Goal: Task Accomplishment & Management: Manage account settings

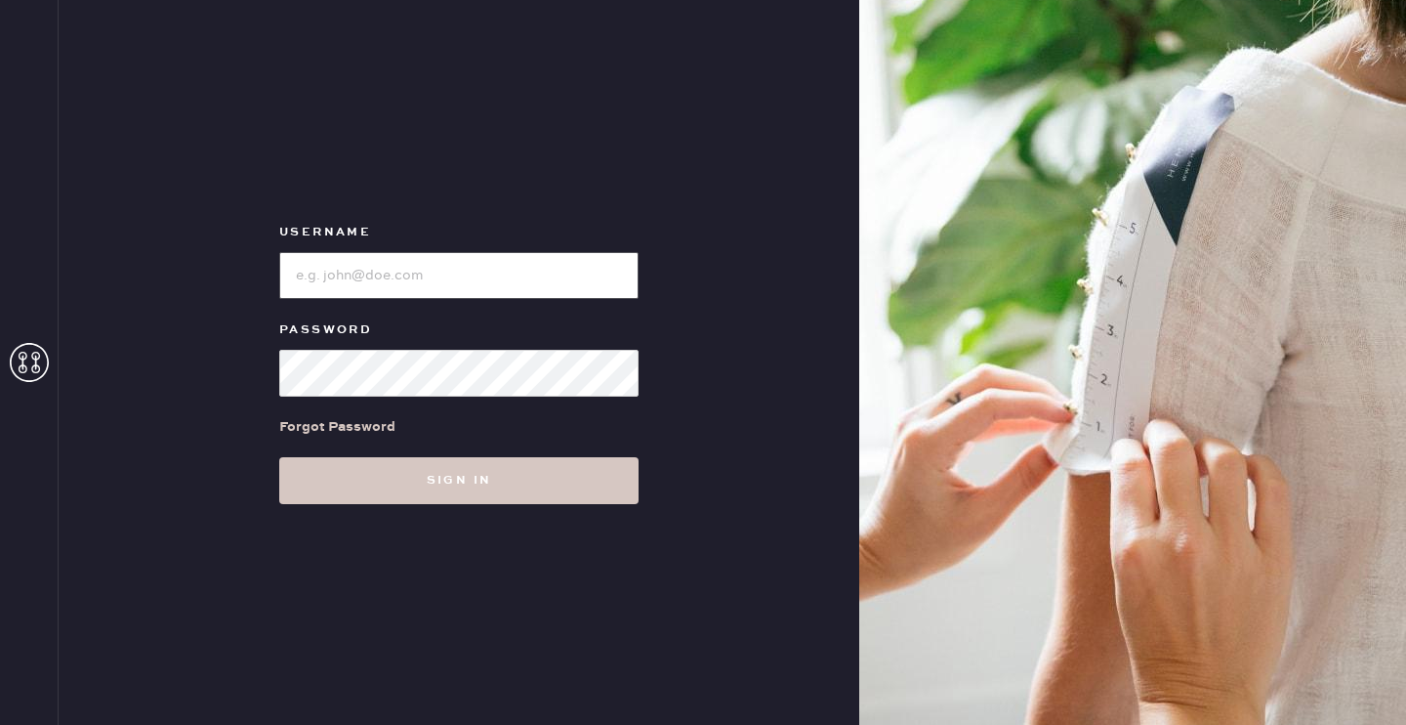
type input "[EMAIL_ADDRESS][DOMAIN_NAME]"
click at [459, 480] on button "Sign in" at bounding box center [458, 480] width 359 height 47
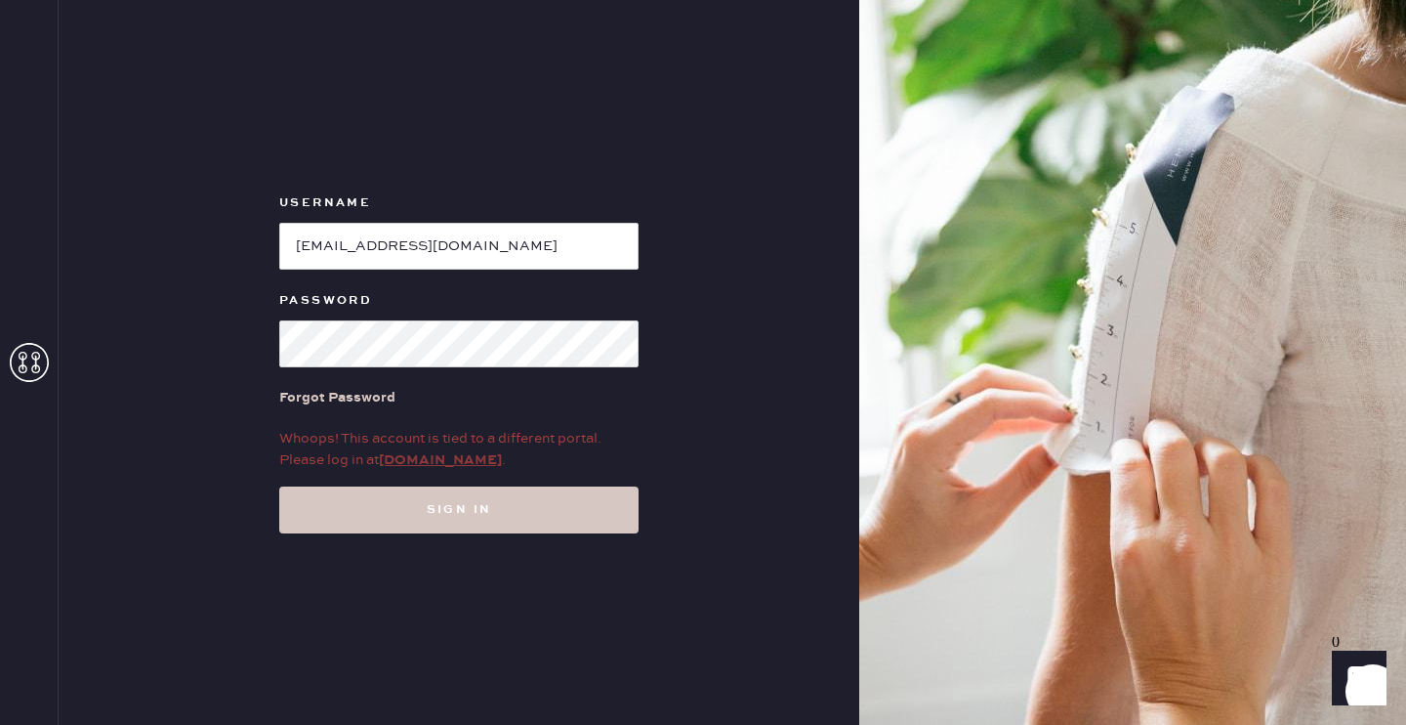
click at [436, 463] on link "my.hemster.co" at bounding box center [440, 460] width 123 height 18
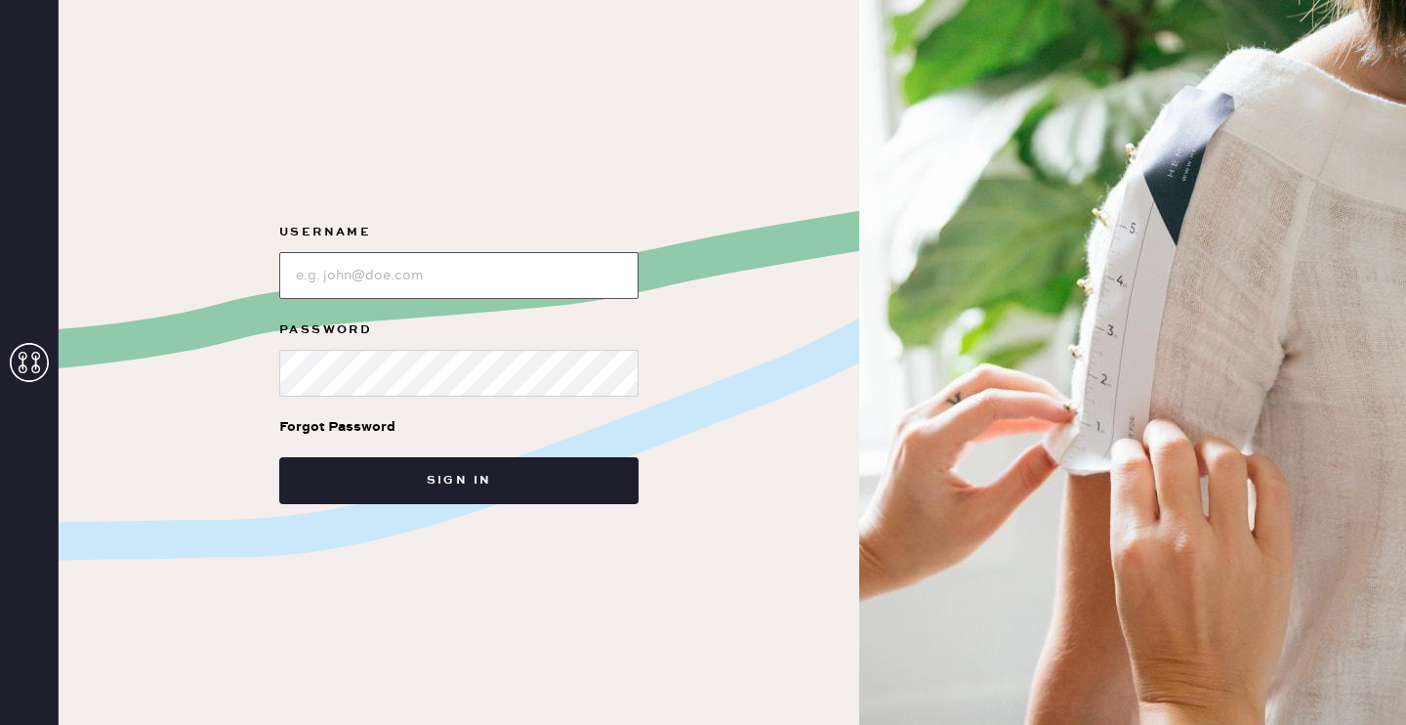
click at [430, 284] on input "loginName" at bounding box center [458, 275] width 359 height 47
type input "[EMAIL_ADDRESS][DOMAIN_NAME]"
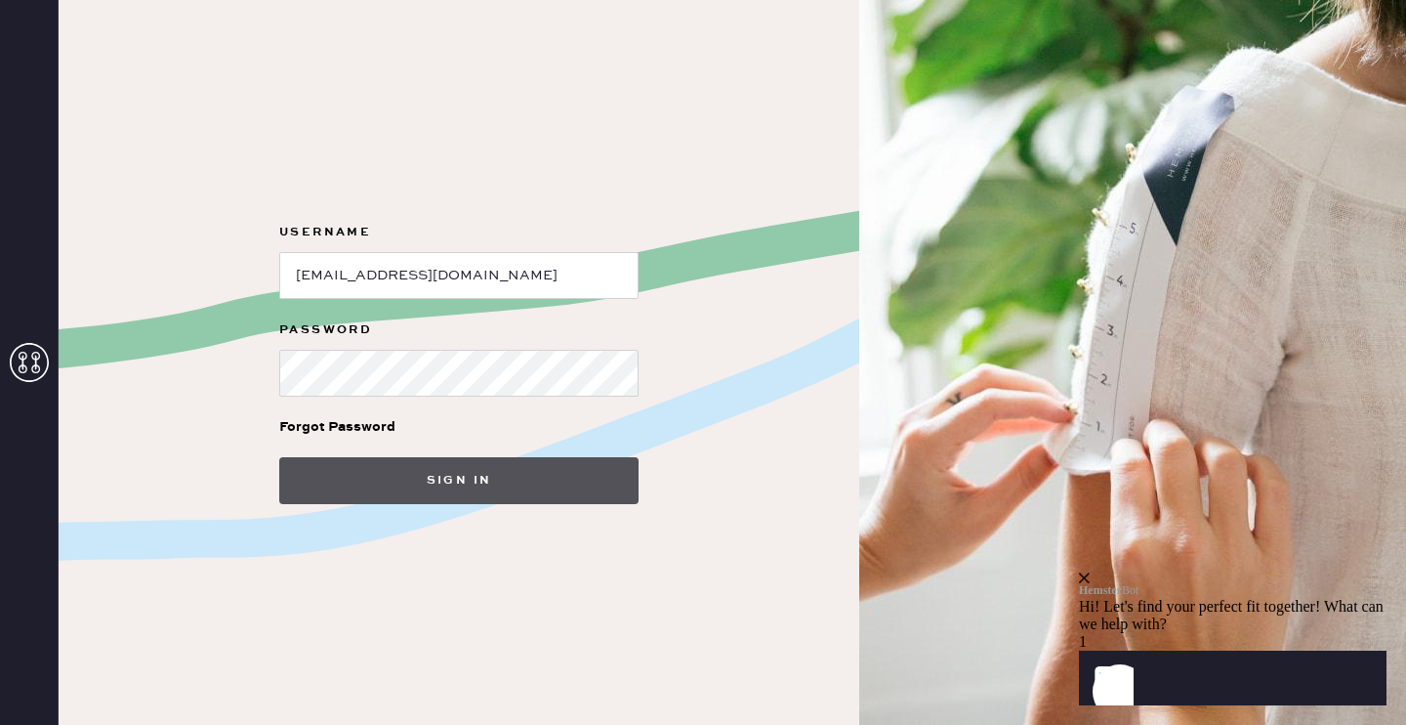
click at [445, 491] on button "Sign in" at bounding box center [458, 480] width 359 height 47
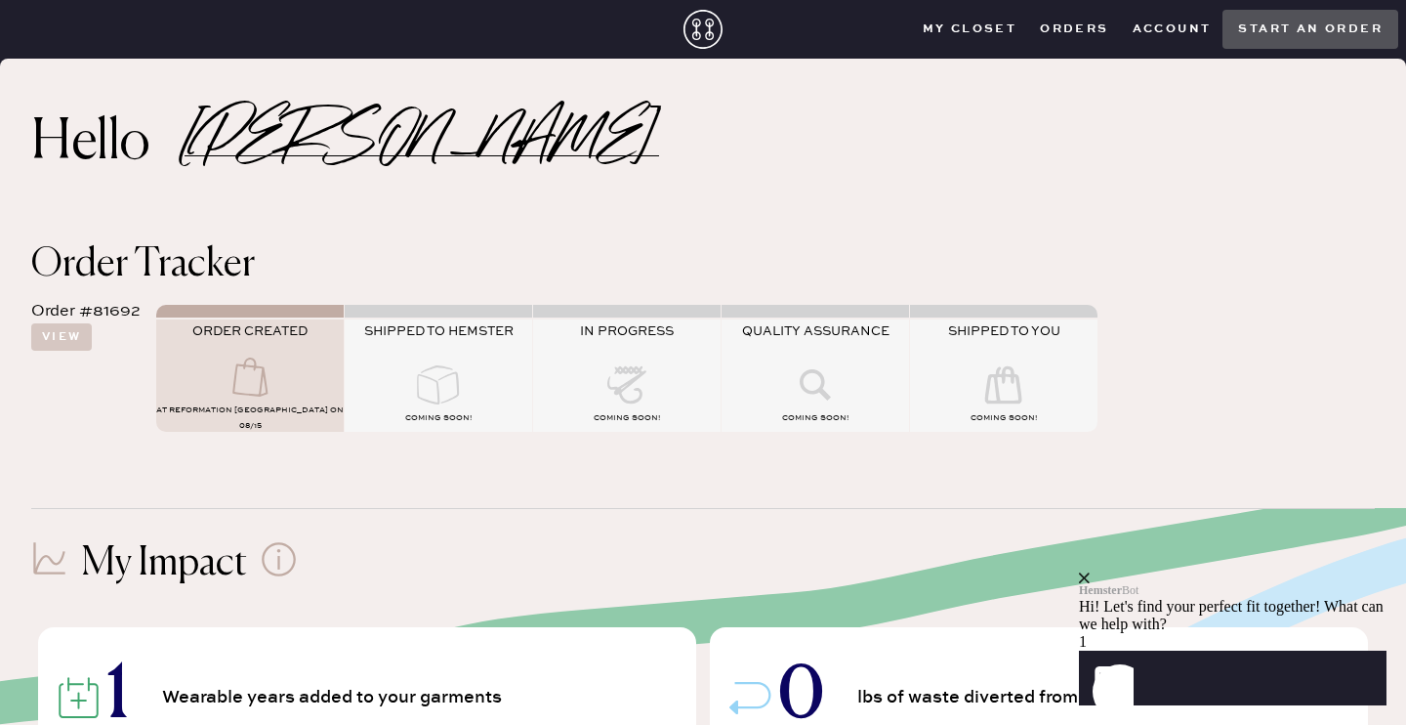
click at [1090, 572] on icon "close" at bounding box center [1084, 577] width 11 height 11
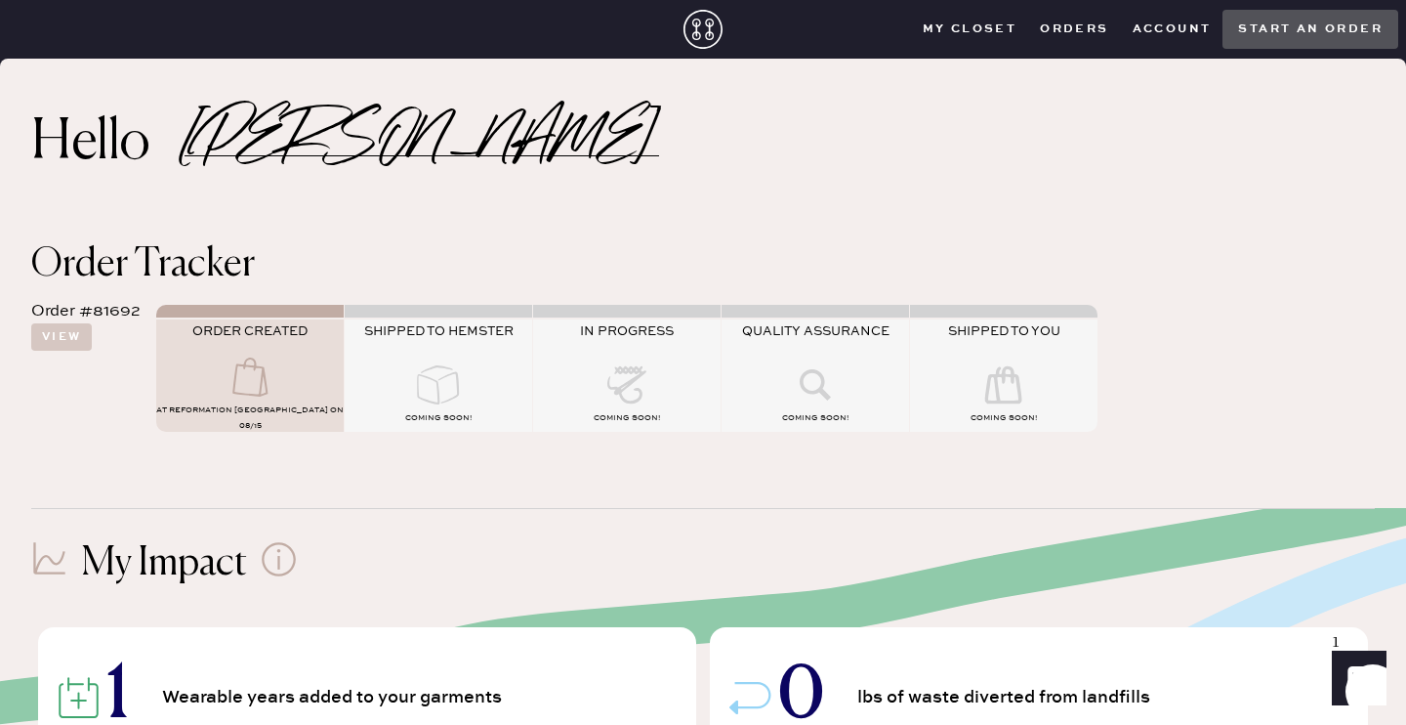
click at [438, 385] on icon at bounding box center [438, 384] width 78 height 39
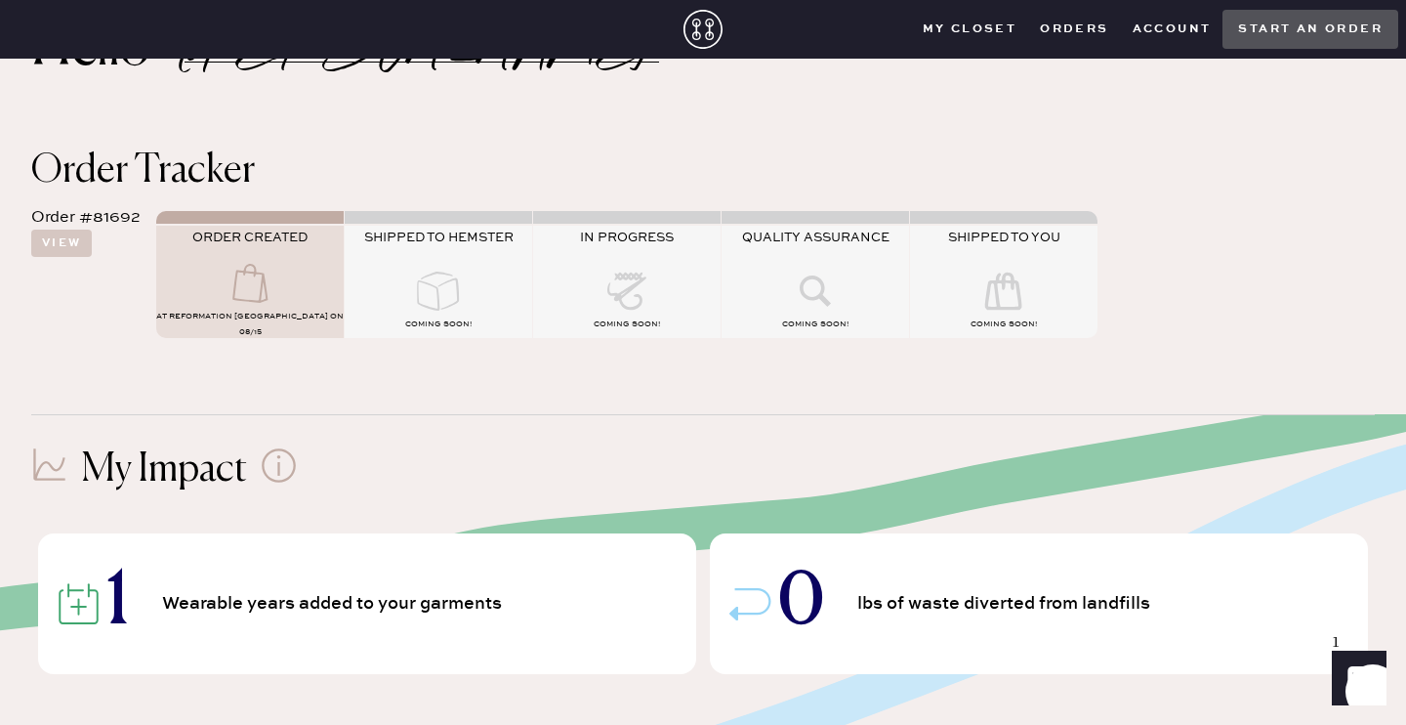
scroll to position [141, 0]
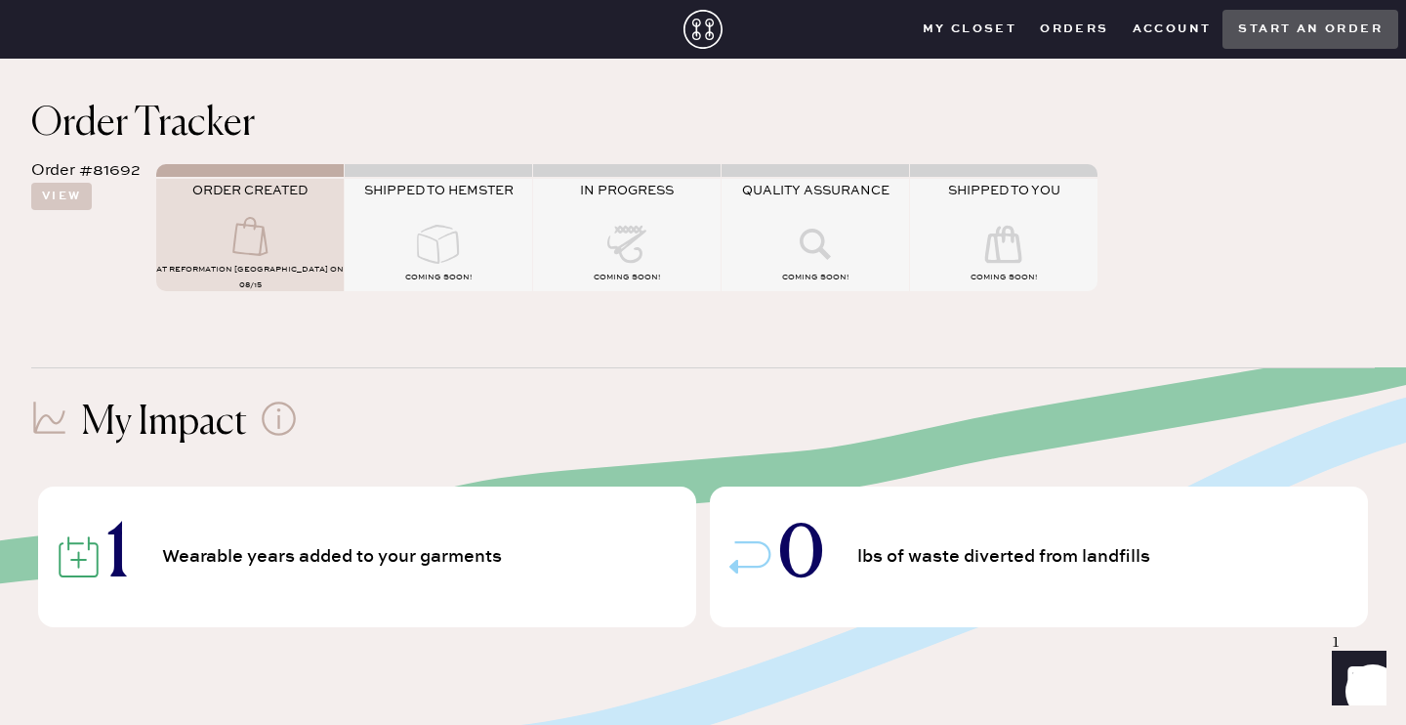
click at [281, 243] on icon at bounding box center [250, 236] width 78 height 39
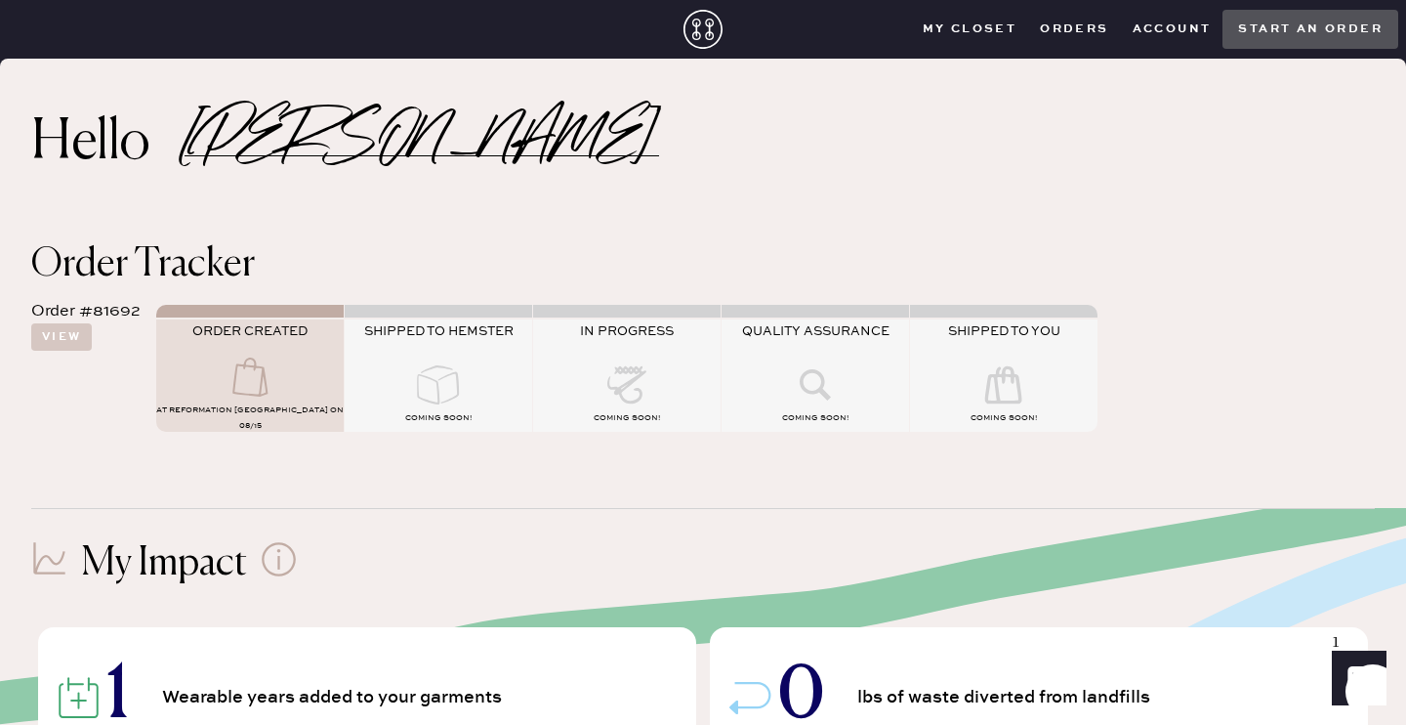
scroll to position [0, 0]
